Goal: Find specific page/section: Find specific page/section

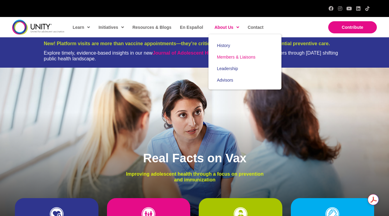
click at [225, 58] on span "Members & Liaisons" at bounding box center [236, 57] width 39 height 5
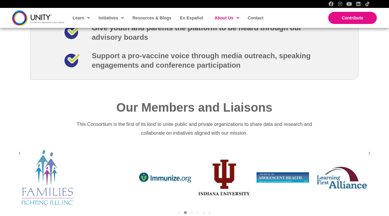
scroll to position [938, 0]
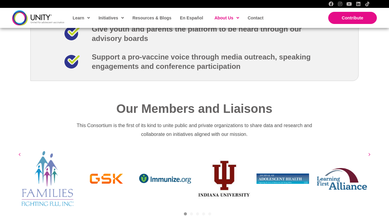
click at [180, 213] on link "1" at bounding box center [179, 214] width 3 height 3
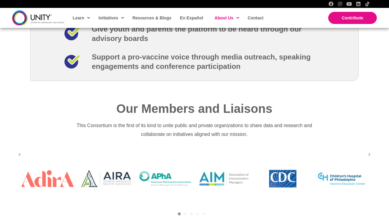
click at [210, 213] on link "6" at bounding box center [209, 214] width 3 height 3
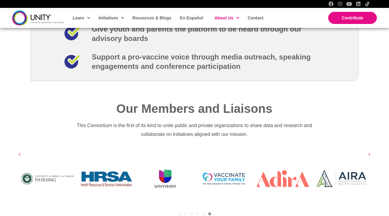
click at [204, 213] on link "5" at bounding box center [203, 214] width 3 height 3
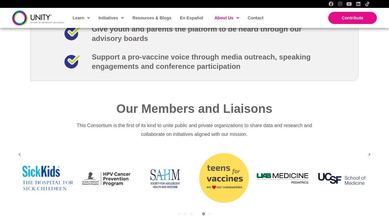
click at [196, 213] on link "4" at bounding box center [197, 214] width 3 height 3
